Goal: Check status: Check status

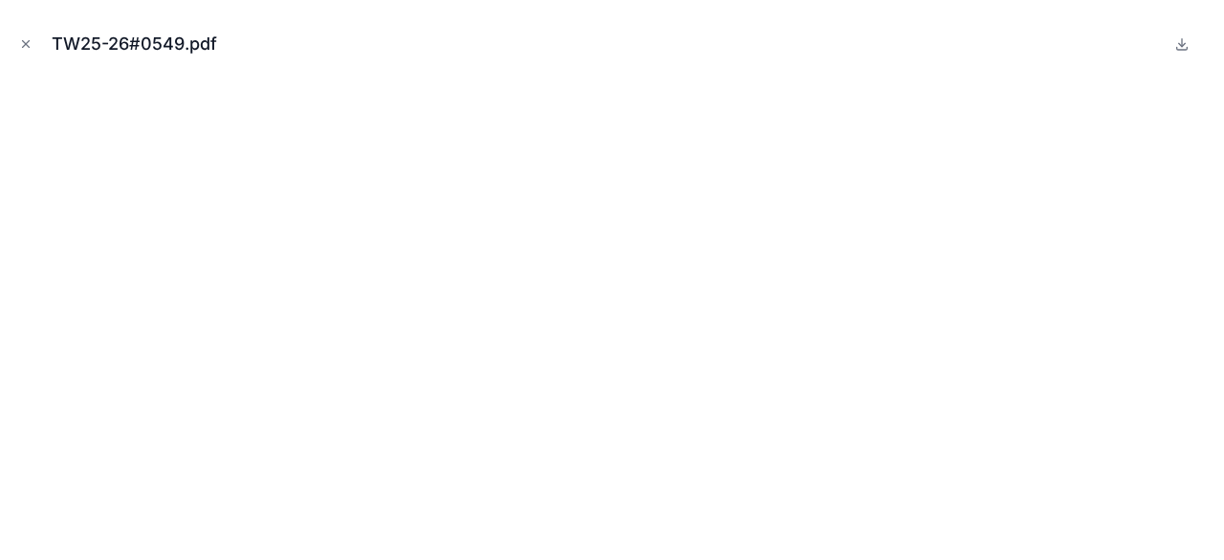
scroll to position [1148, 0]
click at [29, 41] on icon "Close modal" at bounding box center [26, 44] width 7 height 7
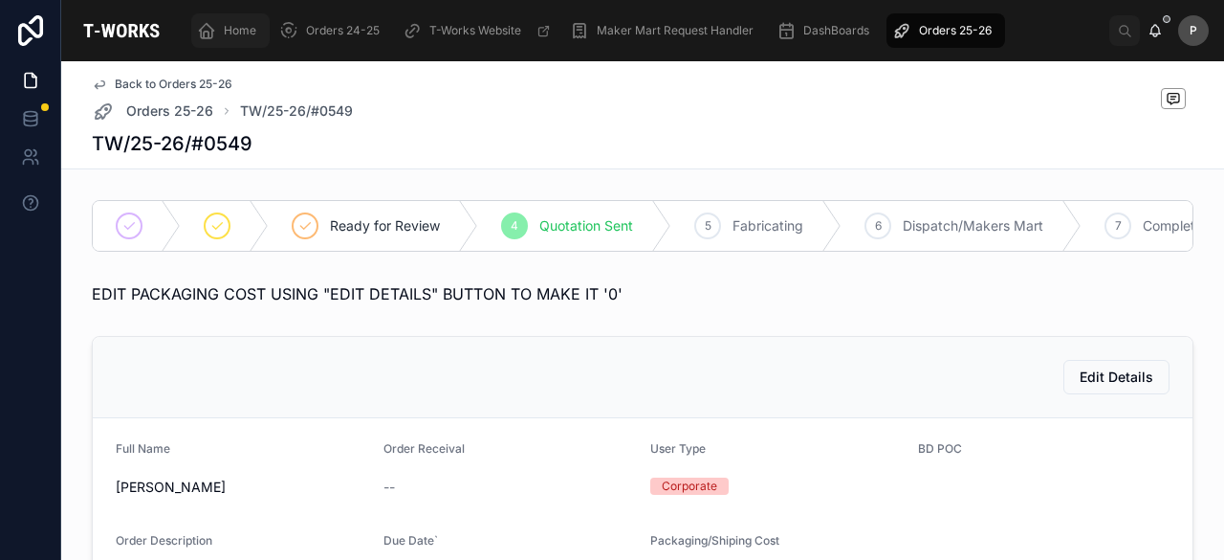
click at [245, 32] on span "Home" at bounding box center [240, 30] width 33 height 15
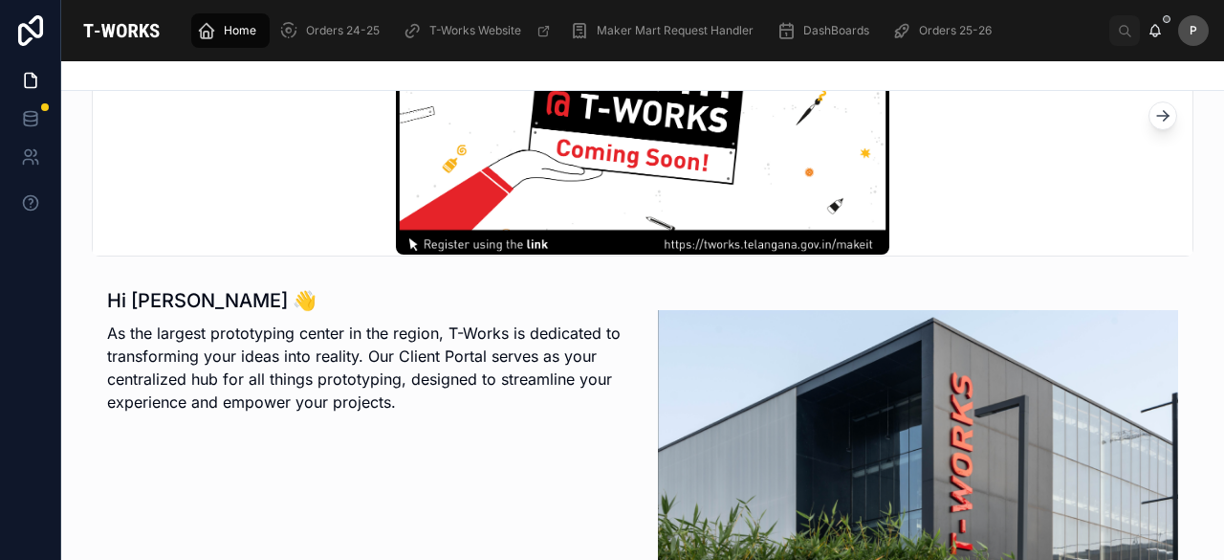
scroll to position [478, 0]
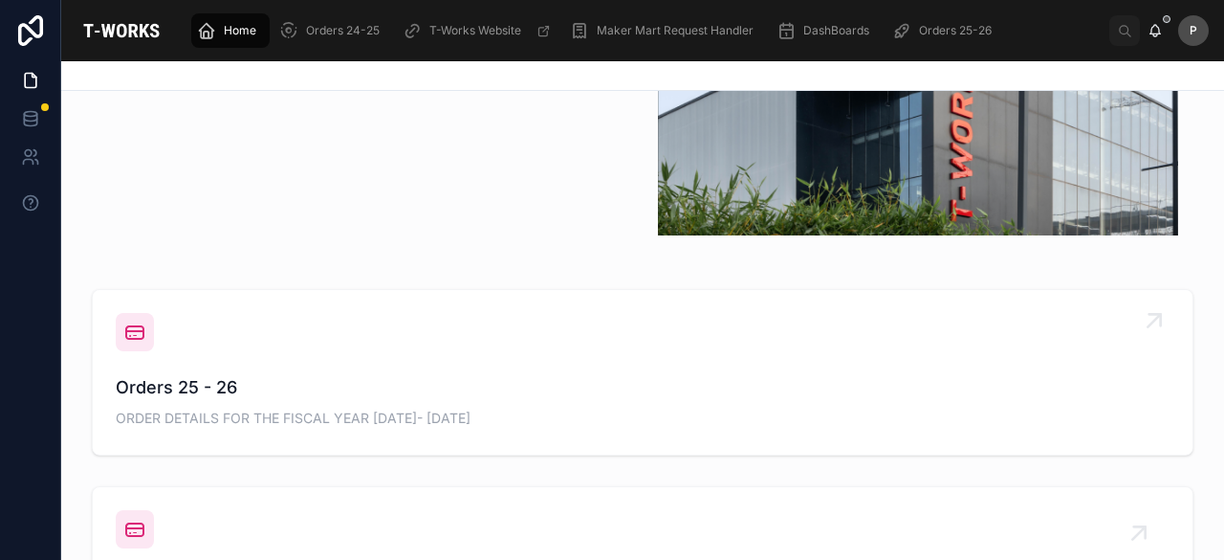
click at [213, 397] on span "Orders 25 - 26" at bounding box center [643, 387] width 1054 height 27
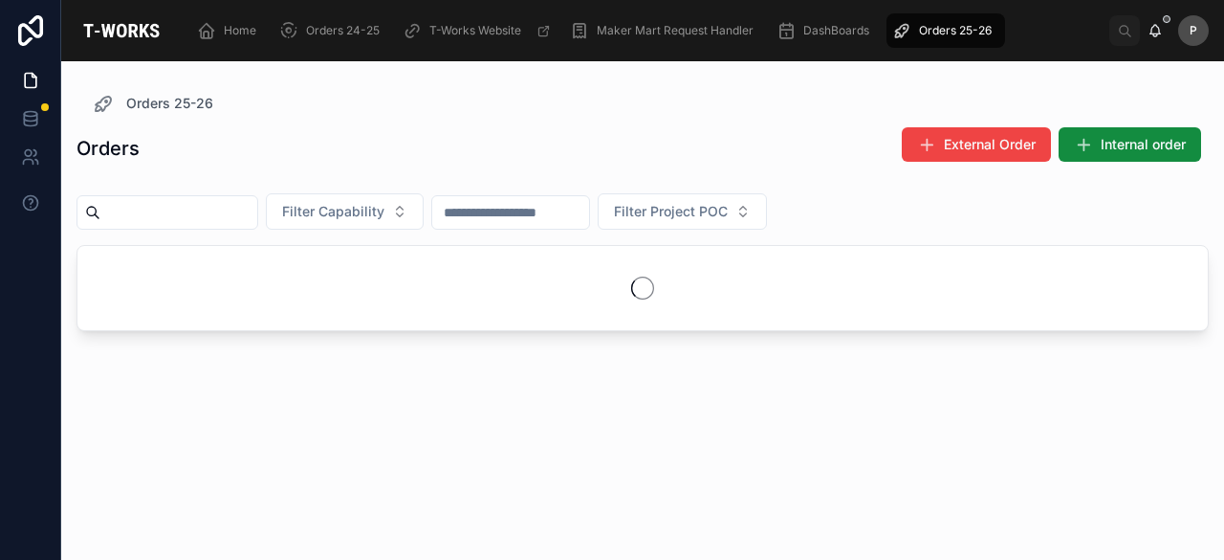
click at [257, 209] on input "text" at bounding box center [178, 212] width 157 height 27
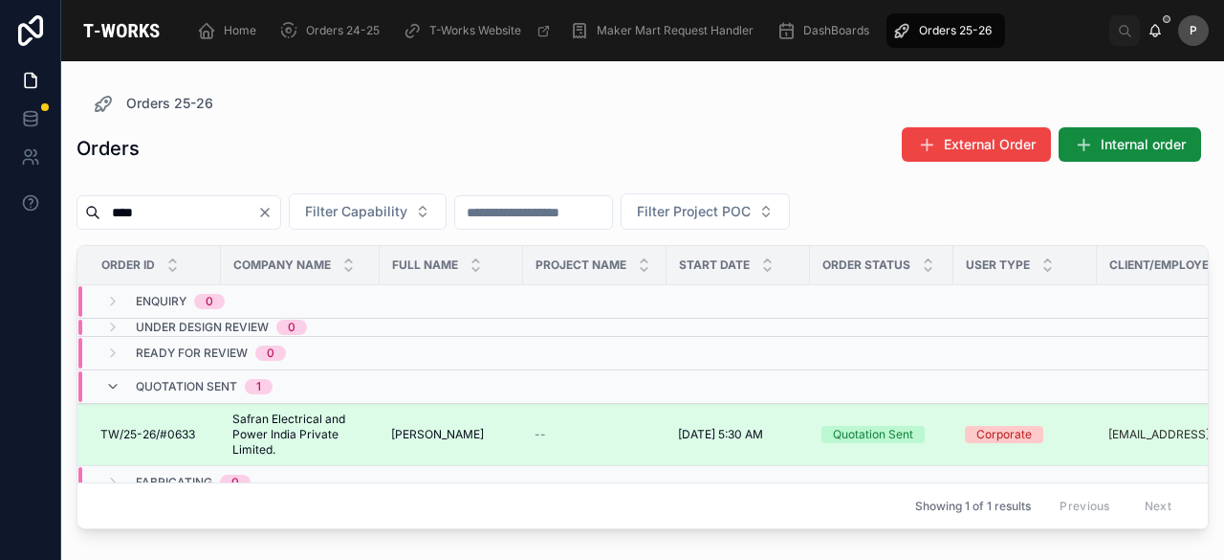
type input "****"
click at [876, 427] on div "Quotation Sent" at bounding box center [873, 434] width 80 height 17
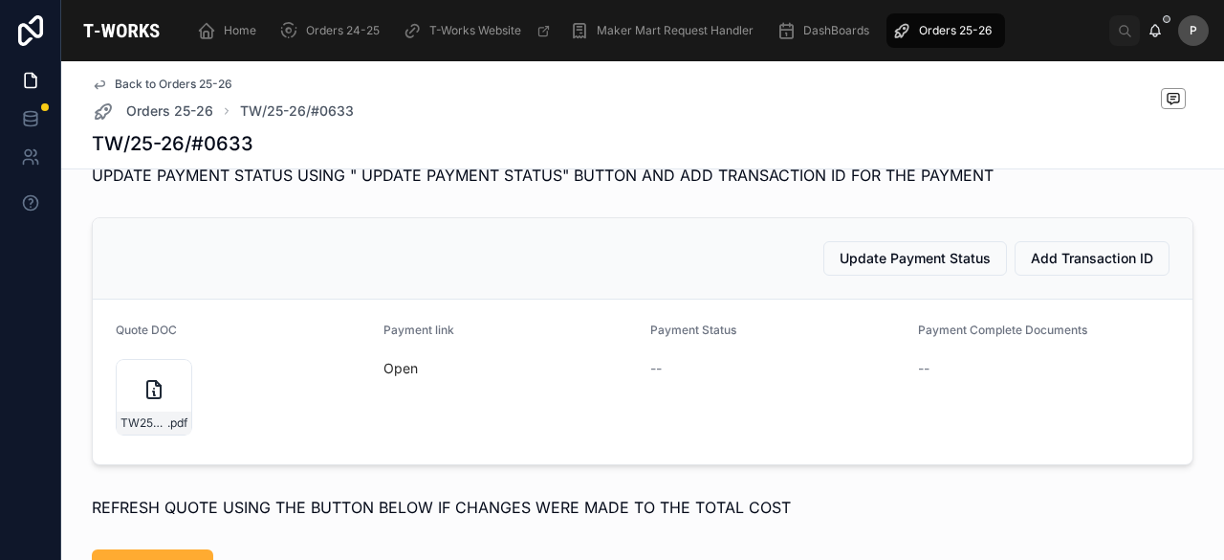
scroll to position [957, 0]
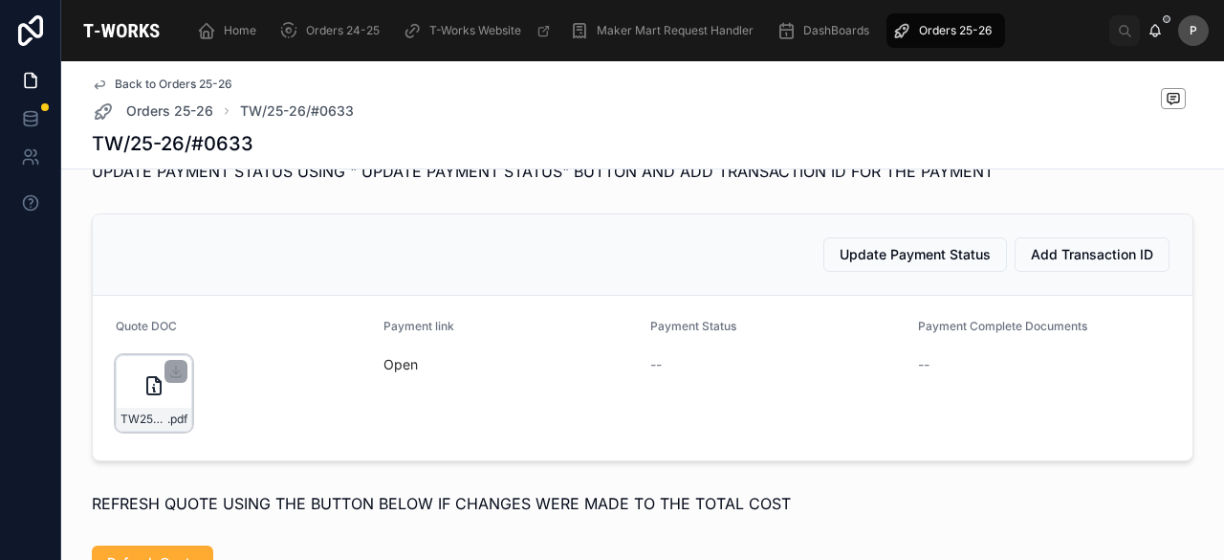
click at [167, 420] on div "TW25-26#0633 .pdf" at bounding box center [154, 393] width 77 height 77
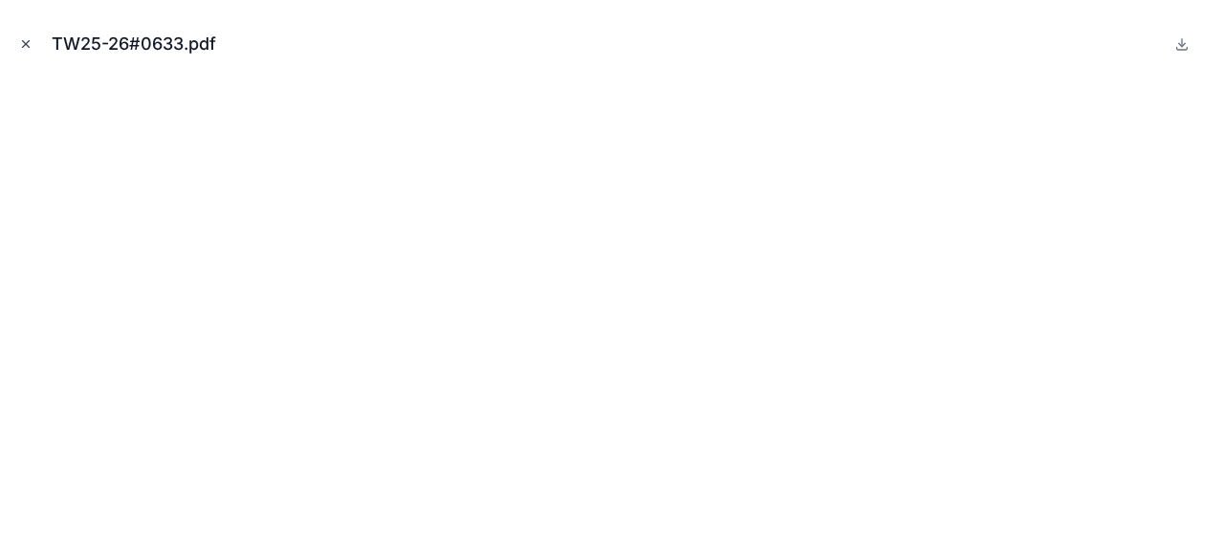
click at [31, 44] on icon "Close modal" at bounding box center [25, 43] width 13 height 13
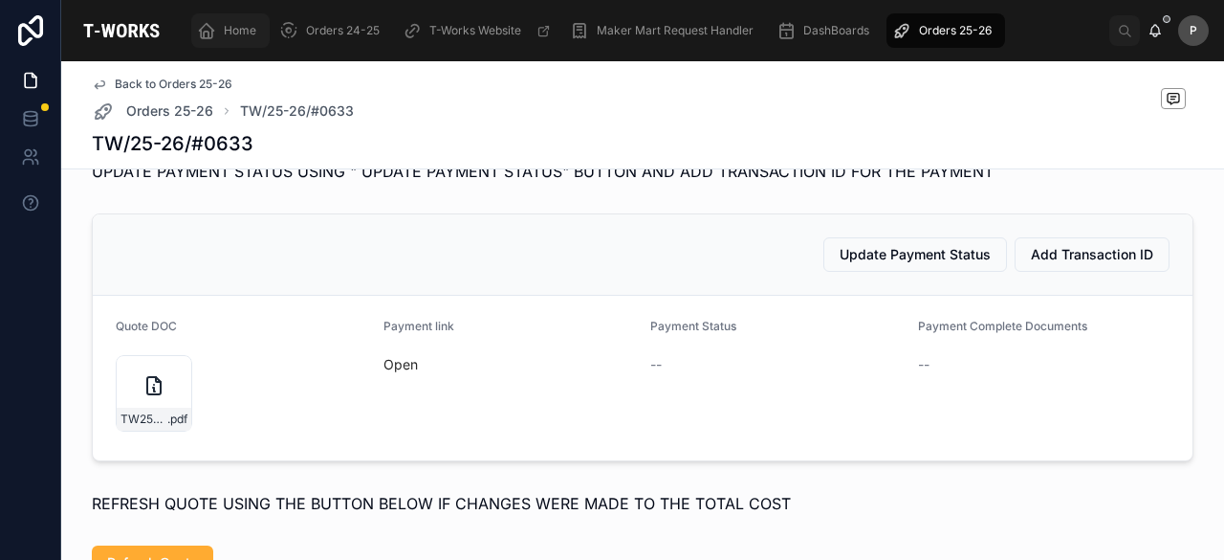
click at [245, 24] on span "Home" at bounding box center [240, 30] width 33 height 15
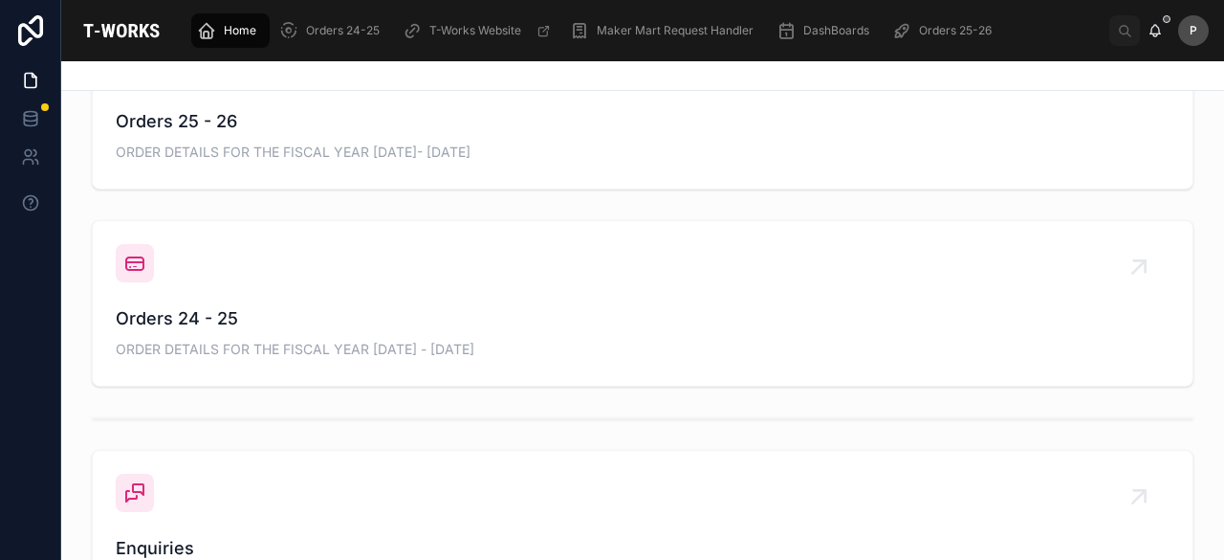
scroll to position [553, 0]
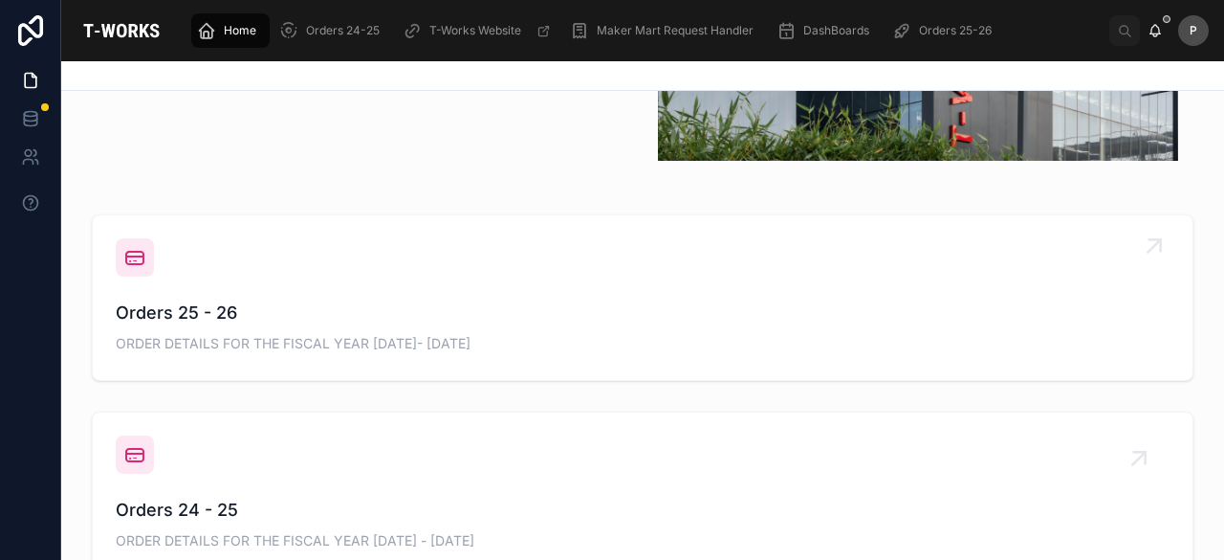
click at [199, 328] on div "Orders 25 - 26 ORDER DETAILS FOR THE FISCAL YEAR [DATE]- [DATE]" at bounding box center [643, 327] width 1054 height 57
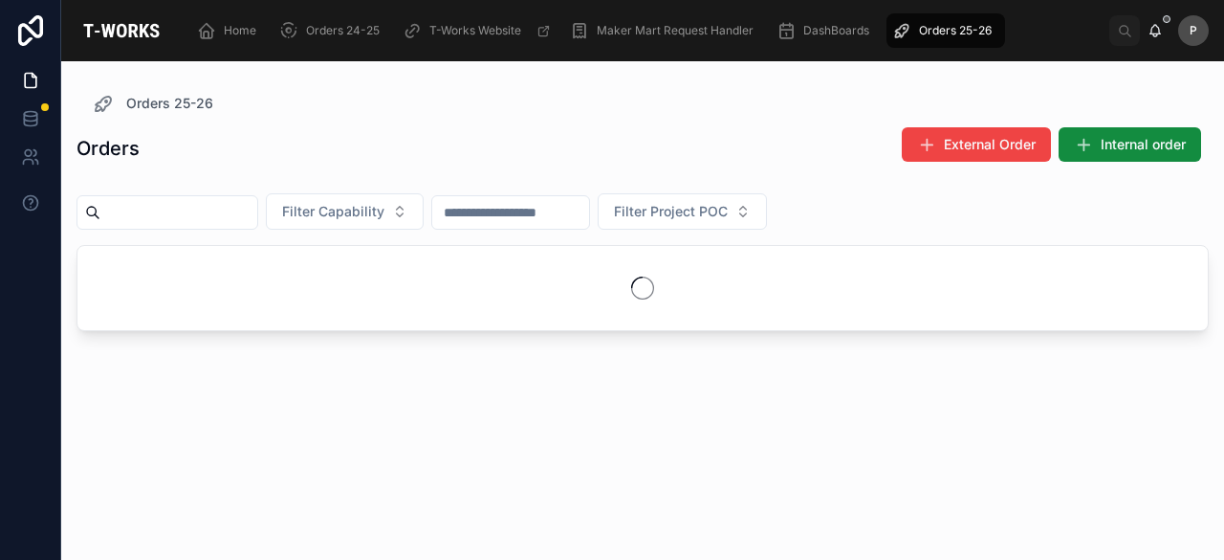
click at [212, 211] on input "text" at bounding box center [178, 212] width 157 height 27
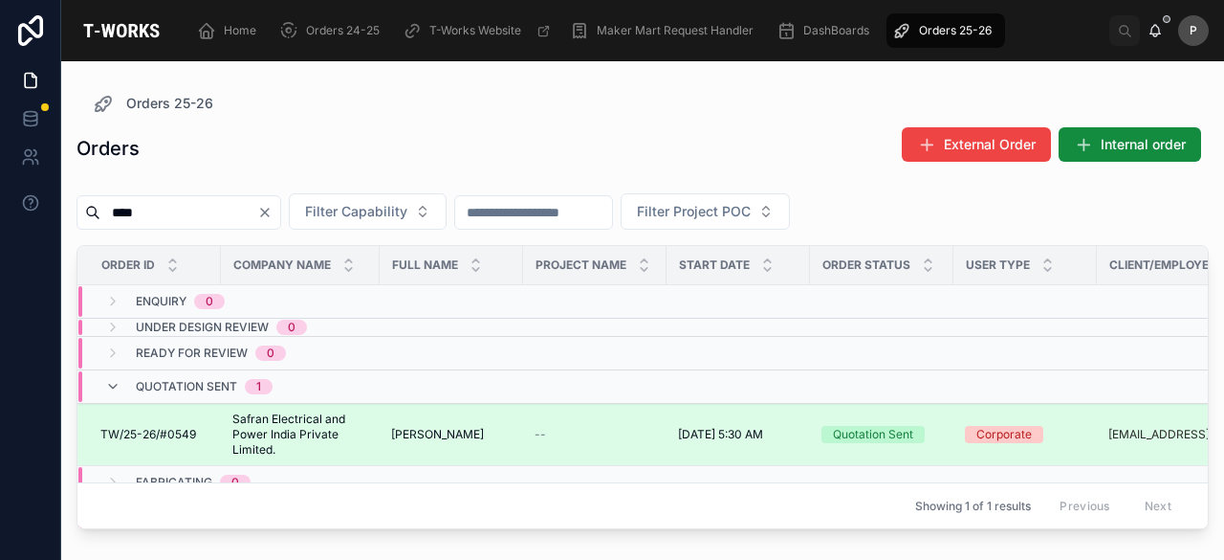
type input "****"
click at [878, 432] on div "Quotation Sent" at bounding box center [873, 434] width 80 height 17
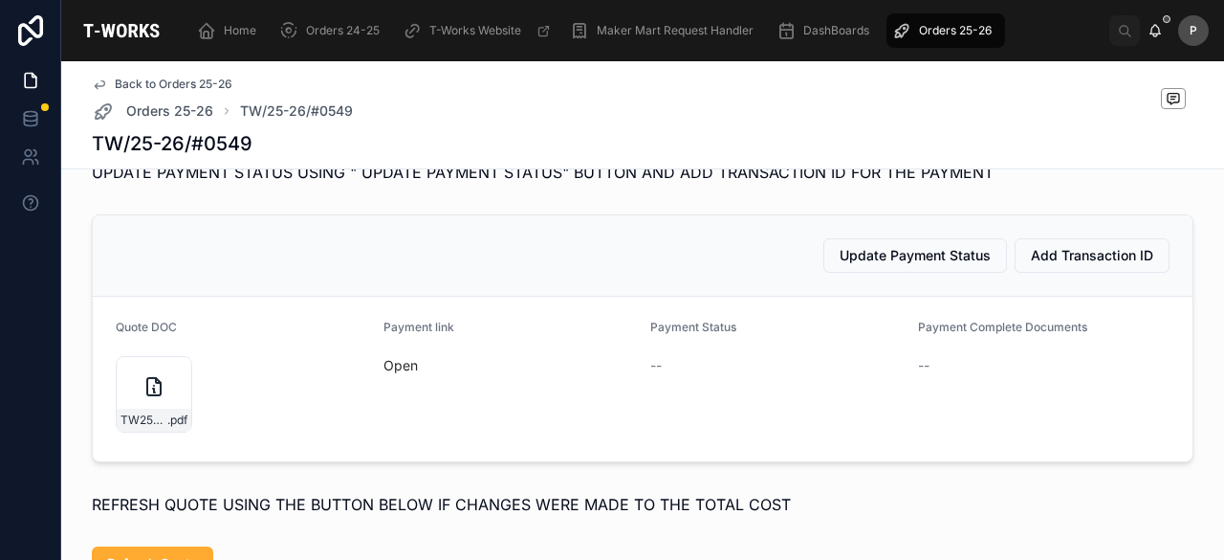
scroll to position [1052, 0]
click at [169, 412] on div "TW25-26#0549 .pdf" at bounding box center [154, 395] width 77 height 77
